Goal: Information Seeking & Learning: Learn about a topic

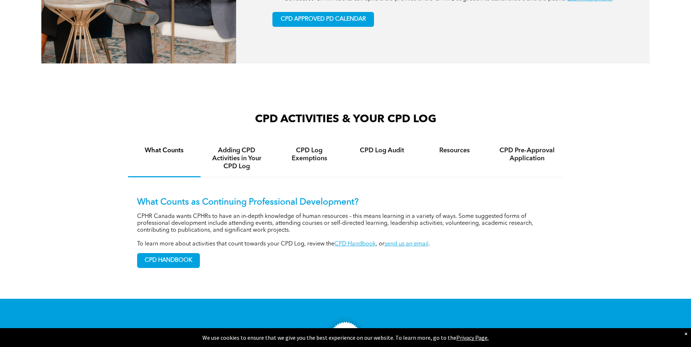
scroll to position [471, 0]
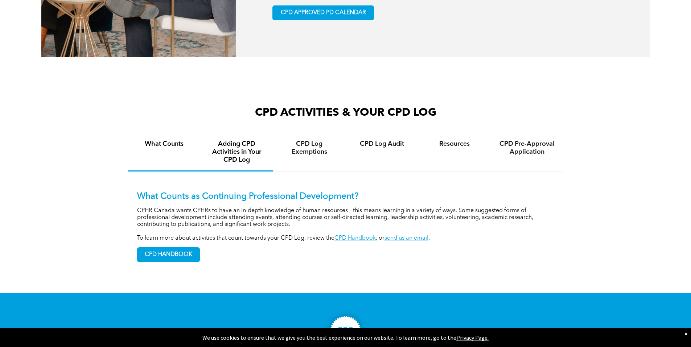
click at [230, 158] on h4 "Adding CPD Activities in Your CPD Log" at bounding box center [236, 152] width 59 height 24
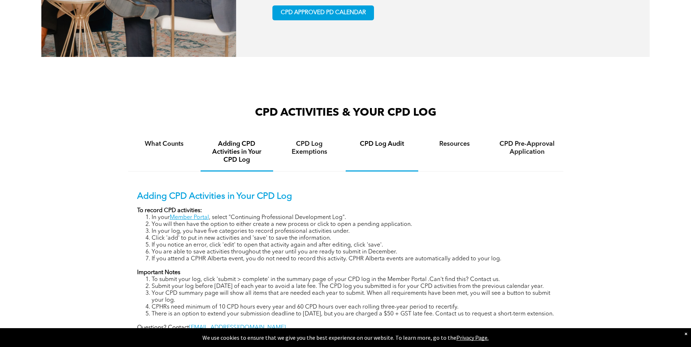
click at [377, 148] on h4 "CPD Log Audit" at bounding box center [381, 144] width 59 height 8
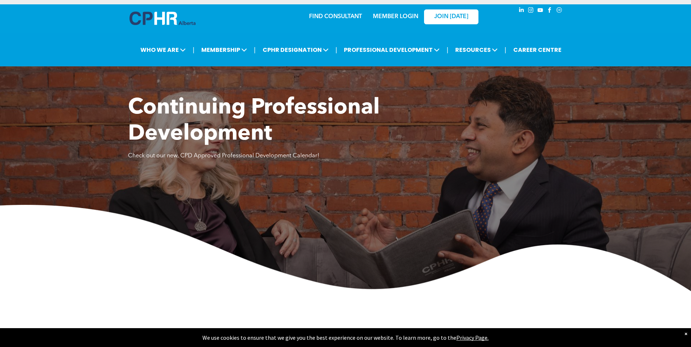
scroll to position [0, 0]
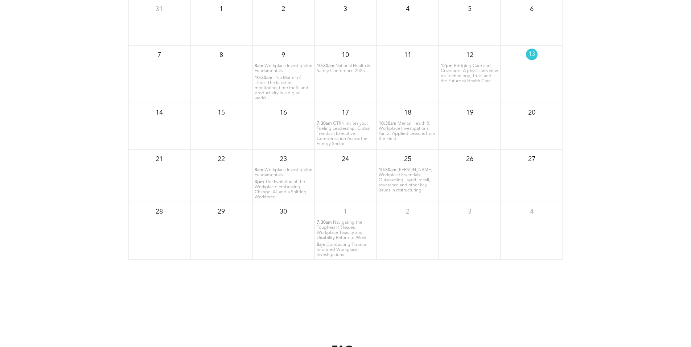
scroll to position [982, 0]
click at [395, 126] on span "Mental Health & Workplace Investigations – Part 2: Applied Lessons from the Fie…" at bounding box center [406, 129] width 57 height 20
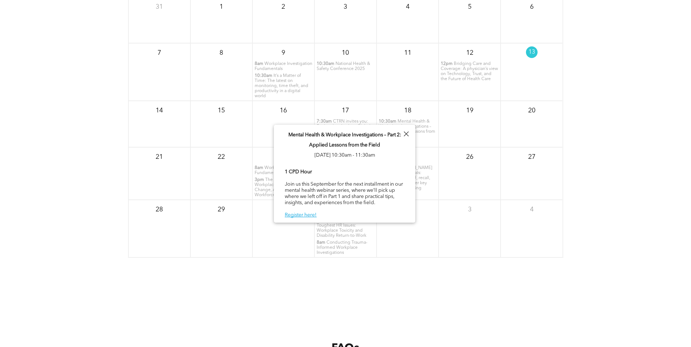
click at [384, 284] on div "FAQs" at bounding box center [345, 336] width 691 height 107
click at [404, 133] on div at bounding box center [406, 134] width 10 height 10
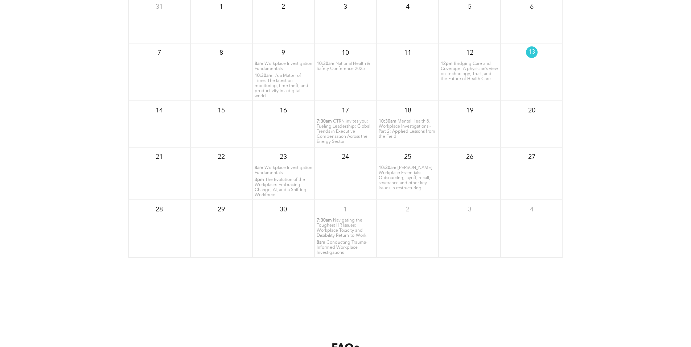
click at [344, 232] on span "Navigating the Toughest HR Issues: Workplace Toxicity and Disability Return-to-…" at bounding box center [341, 228] width 50 height 20
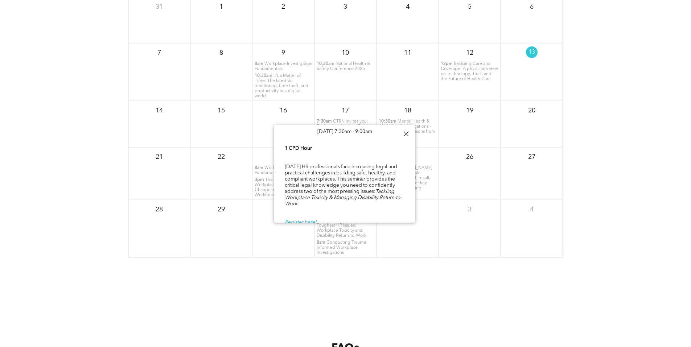
scroll to position [25, 0]
click at [406, 182] on div "Navigating the Toughest HR Issues: Workplace Toxicity and Disability Return-to-…" at bounding box center [344, 163] width 141 height 128
click at [419, 183] on span "[PERSON_NAME] Workplace Essentials: Outsourcing, layoff, recall, severance and …" at bounding box center [405, 178] width 54 height 25
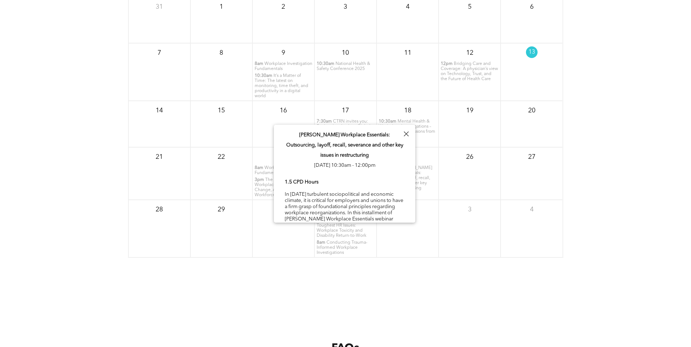
click at [405, 134] on div at bounding box center [406, 134] width 10 height 10
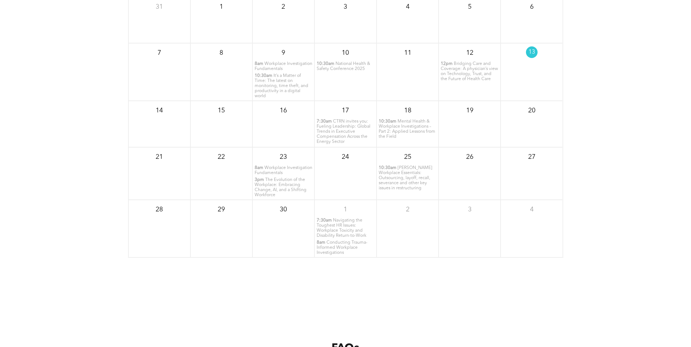
click at [388, 128] on span "Mental Health & Workplace Investigations – Part 2: Applied Lessons from the Fie…" at bounding box center [406, 129] width 57 height 20
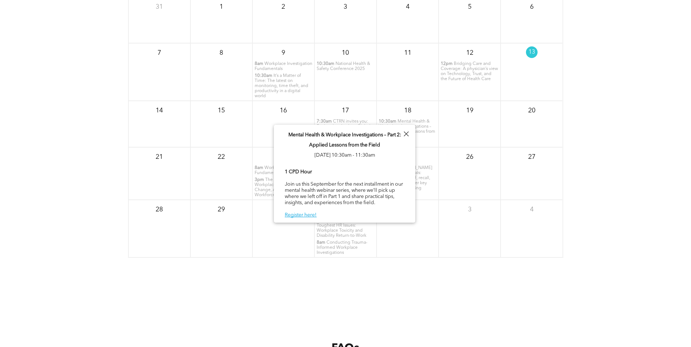
click at [351, 248] on span "Conducting Trauma-Informed Workplace Investigations" at bounding box center [341, 247] width 51 height 14
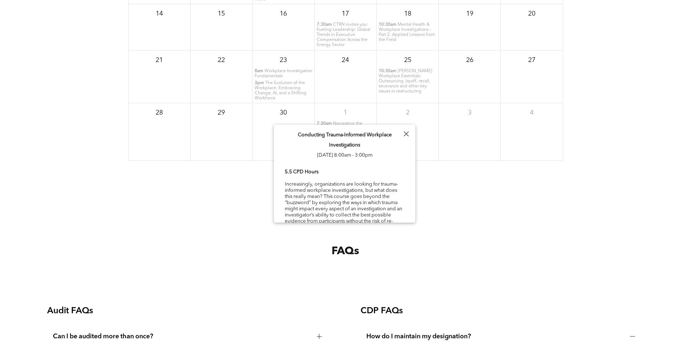
scroll to position [1055, 0]
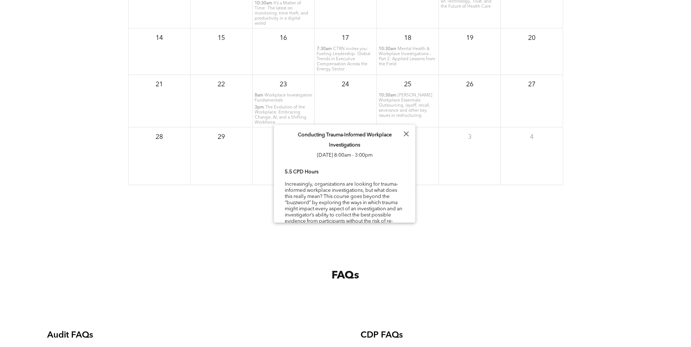
click at [408, 132] on div at bounding box center [406, 134] width 10 height 10
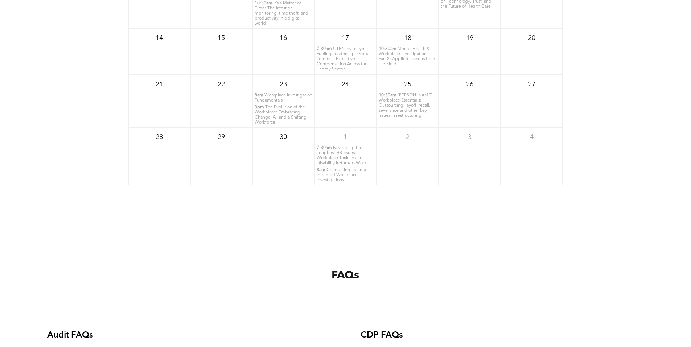
click at [352, 159] on span "Navigating the Toughest HR Issues: Workplace Toxicity and Disability Return-to-…" at bounding box center [341, 156] width 50 height 20
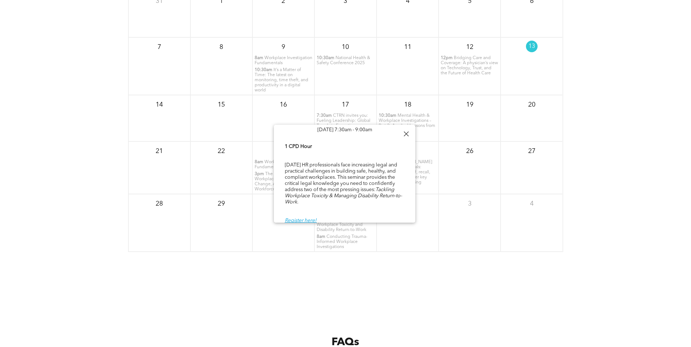
scroll to position [982, 0]
click at [406, 133] on div at bounding box center [406, 134] width 10 height 10
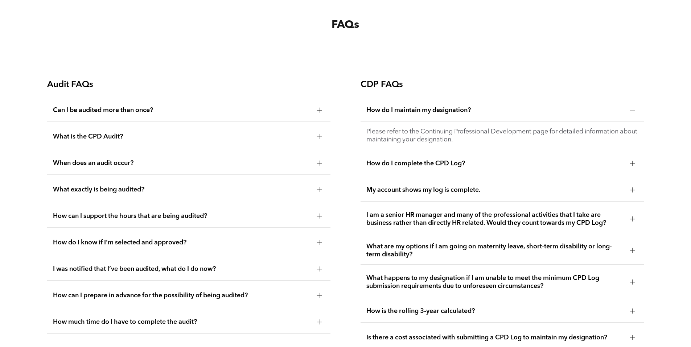
scroll to position [1308, 0]
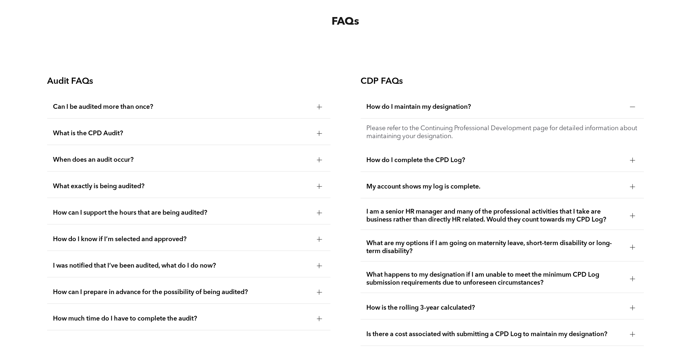
click at [632, 161] on div at bounding box center [632, 160] width 0 height 5
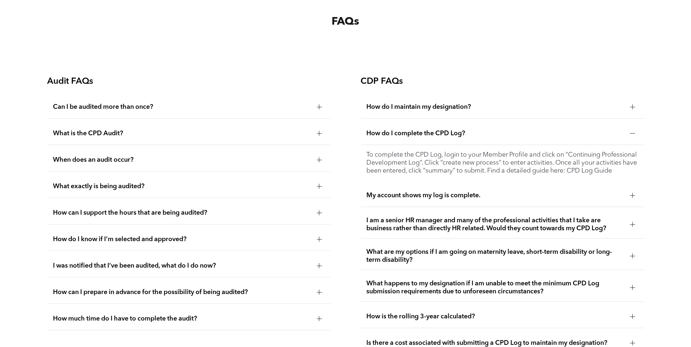
click at [630, 227] on div at bounding box center [632, 224] width 5 height 5
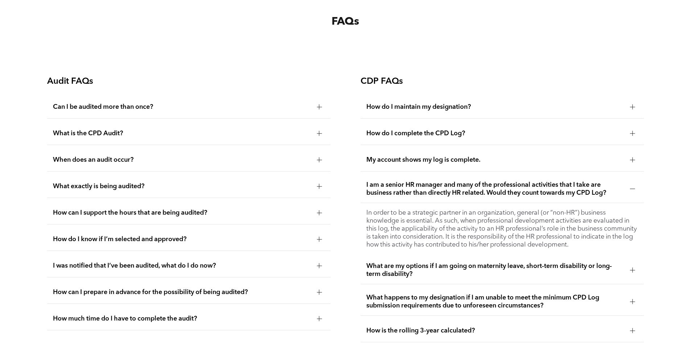
click at [632, 269] on div at bounding box center [632, 270] width 0 height 5
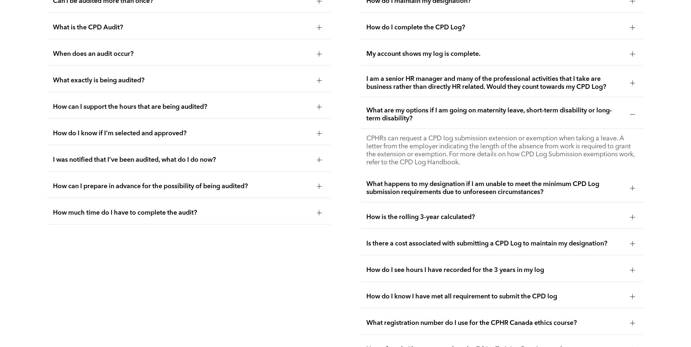
scroll to position [1417, 0]
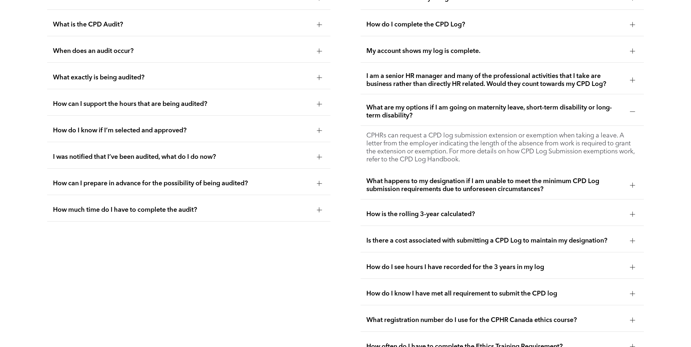
click at [634, 212] on div at bounding box center [632, 214] width 5 height 5
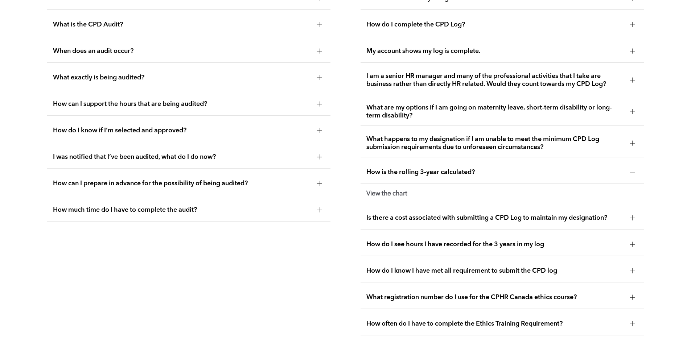
click at [391, 192] on strong "View the chart" at bounding box center [386, 193] width 41 height 7
click at [398, 193] on strong "View the chart" at bounding box center [386, 193] width 41 height 7
click at [630, 215] on div at bounding box center [632, 217] width 5 height 5
